Goal: Check status: Check status

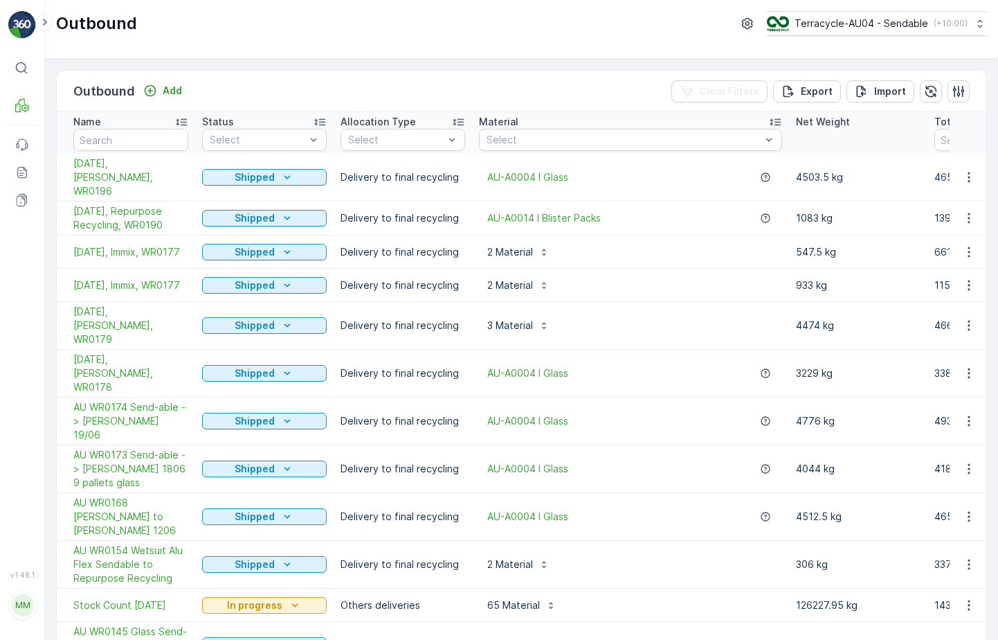
click at [123, 496] on span "AU WR0168 [PERSON_NAME] to [PERSON_NAME] 1206" at bounding box center [130, 517] width 115 height 42
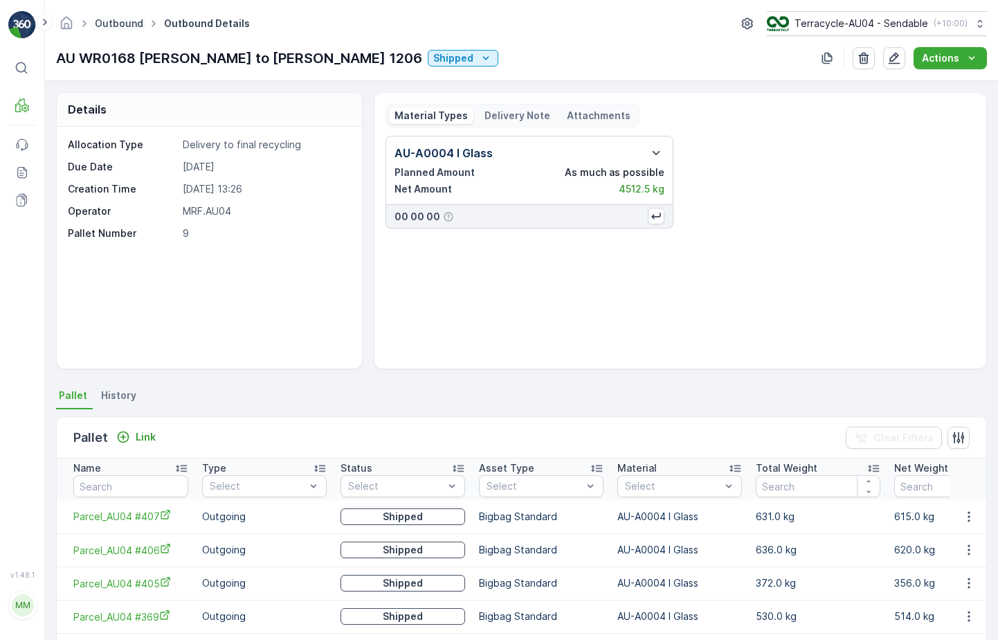
click at [129, 17] on link "Outbound" at bounding box center [119, 23] width 48 height 12
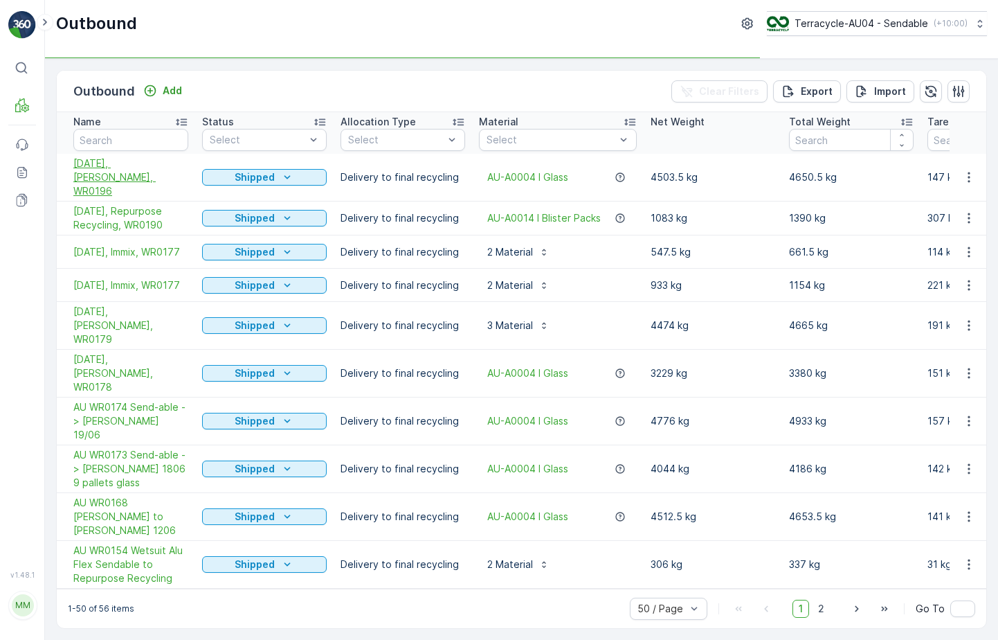
click at [114, 168] on span "[DATE], [PERSON_NAME], WR0196" at bounding box center [130, 177] width 115 height 42
